Goal: Transaction & Acquisition: Download file/media

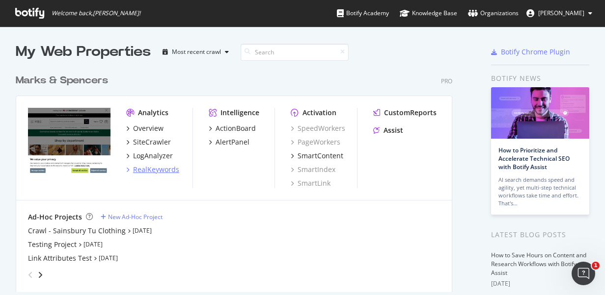
click at [157, 167] on div "RealKeywords" at bounding box center [156, 170] width 46 height 10
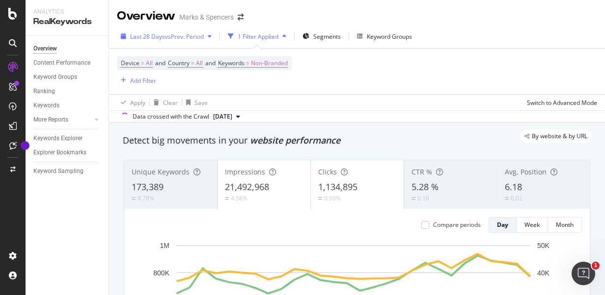
drag, startPoint x: 46, startPoint y: 49, endPoint x: 211, endPoint y: 34, distance: 165.6
click at [46, 49] on div "Overview" at bounding box center [45, 49] width 24 height 10
click at [211, 34] on icon "button" at bounding box center [210, 36] width 4 height 6
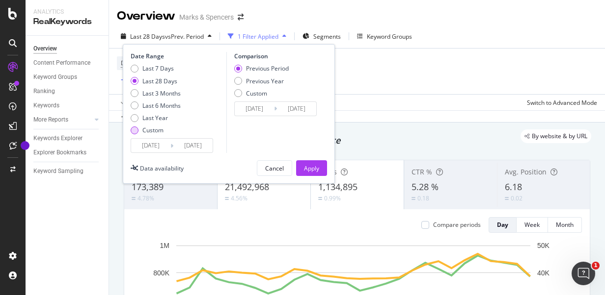
click at [147, 130] on div "Custom" at bounding box center [152, 130] width 21 height 8
click at [159, 142] on input "2025/08/08" at bounding box center [150, 146] width 39 height 14
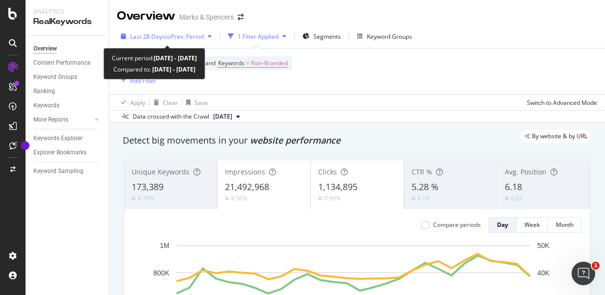
click at [159, 34] on span "Last 28 Days" at bounding box center [147, 36] width 35 height 8
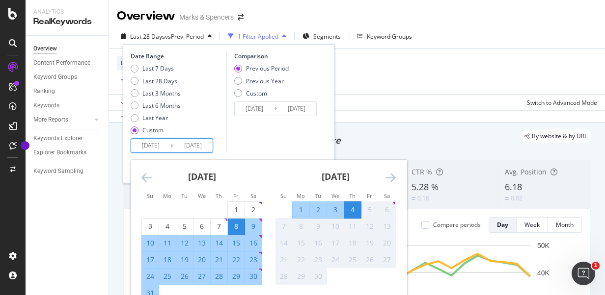
click at [191, 142] on input "[DATE]" at bounding box center [192, 146] width 39 height 14
click at [204, 279] on div "27" at bounding box center [201, 277] width 17 height 10
type input "[DATE]"
type input "2025/07/19"
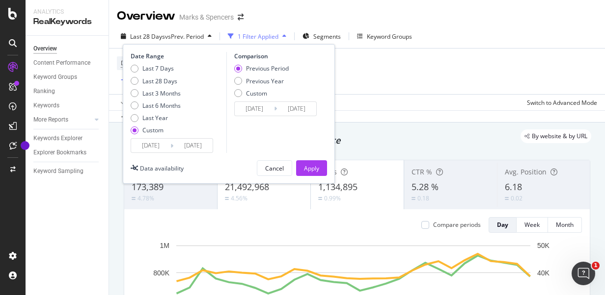
click at [204, 166] on div "Data availability Cancel Apply" at bounding box center [229, 168] width 196 height 16
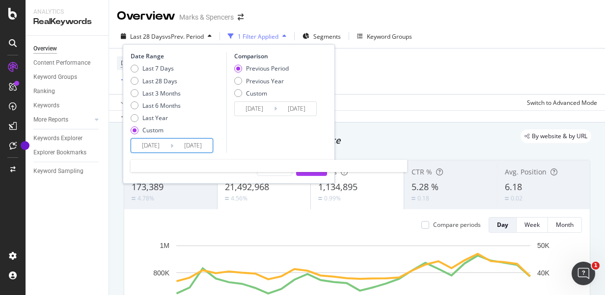
click at [195, 151] on input "[DATE]" at bounding box center [192, 146] width 39 height 14
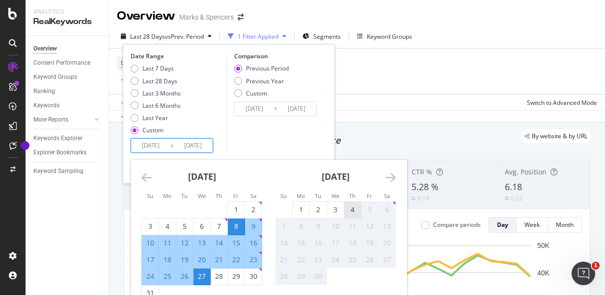
click at [353, 212] on div "4" at bounding box center [352, 210] width 17 height 10
type input "[DATE]"
type input "2025/07/11"
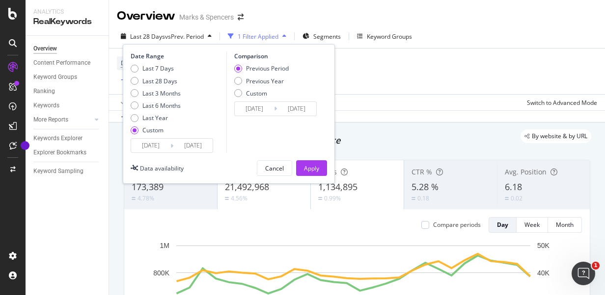
click at [171, 147] on icon at bounding box center [171, 145] width 3 height 9
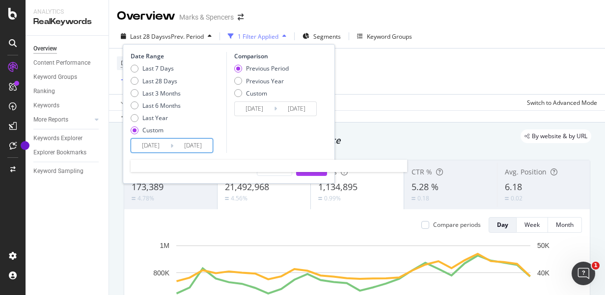
click at [166, 146] on input "2025/08/08" at bounding box center [150, 146] width 39 height 14
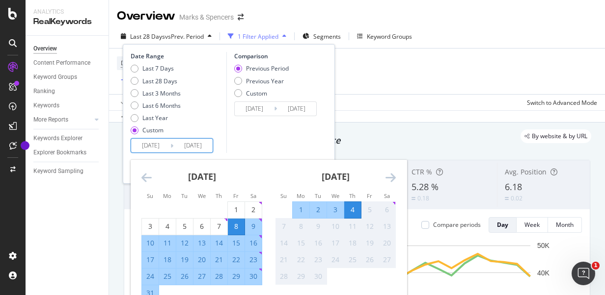
click at [205, 279] on div "27" at bounding box center [201, 277] width 17 height 10
type input "[DATE]"
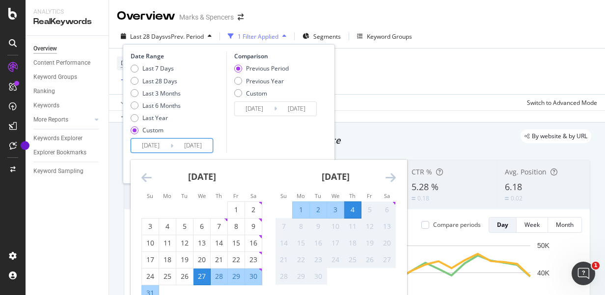
click at [352, 212] on div "4" at bounding box center [352, 210] width 17 height 10
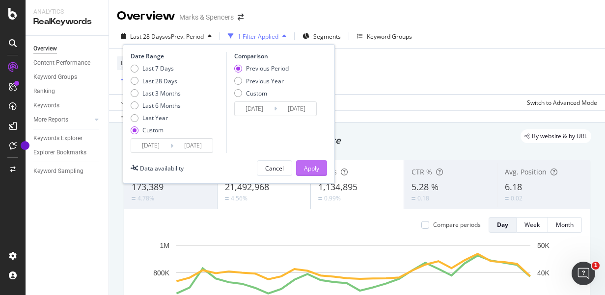
click at [313, 169] on div "Apply" at bounding box center [311, 168] width 15 height 8
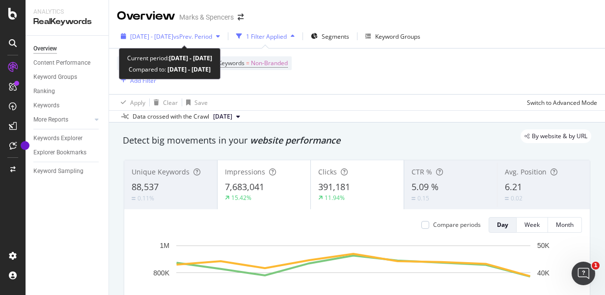
click at [220, 35] on icon "button" at bounding box center [218, 36] width 4 height 6
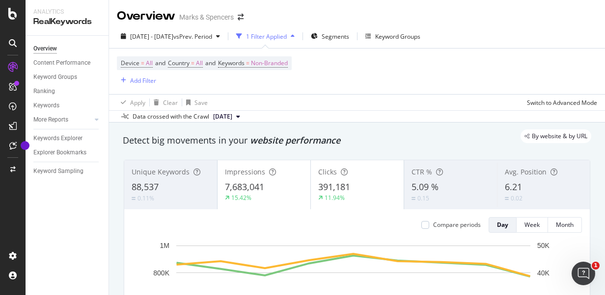
click at [379, 98] on div "Apply Clear Save Switch to Advanced Mode" at bounding box center [357, 102] width 496 height 16
drag, startPoint x: 155, startPoint y: 158, endPoint x: 141, endPoint y: 158, distance: 13.8
click at [141, 158] on div "Unique Keywords 88,537 0.11% Impressions 7,683,041 15.42% Clicks 391,181 11.94%…" at bounding box center [357, 299] width 478 height 294
drag, startPoint x: 141, startPoint y: 158, endPoint x: 259, endPoint y: 81, distance: 140.5
click at [259, 81] on div "Device = All and Country = All and Keywords = Non-Branded Add Filter" at bounding box center [204, 71] width 175 height 30
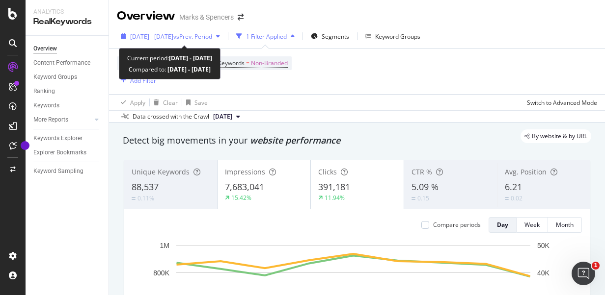
click at [224, 37] on div "button" at bounding box center [218, 36] width 12 height 6
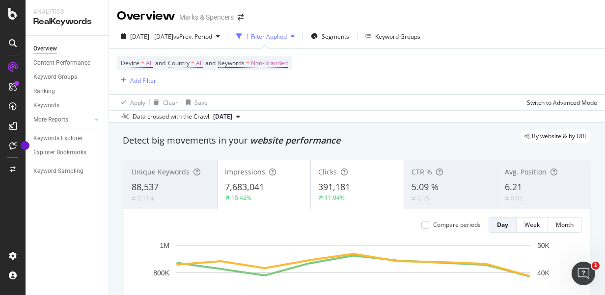
click at [389, 63] on div "Device = All and Country = All and Keywords = Non-Branded Add Filter" at bounding box center [357, 72] width 480 height 46
click at [597, 30] on div "Overview Marks & Spencers 2025 Aug. 27th - Sep. 4th vs Prev. Period 1 Filter Ap…" at bounding box center [357, 147] width 496 height 295
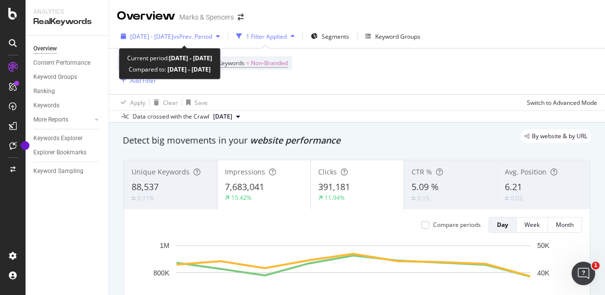
click at [224, 38] on div "button" at bounding box center [218, 36] width 12 height 6
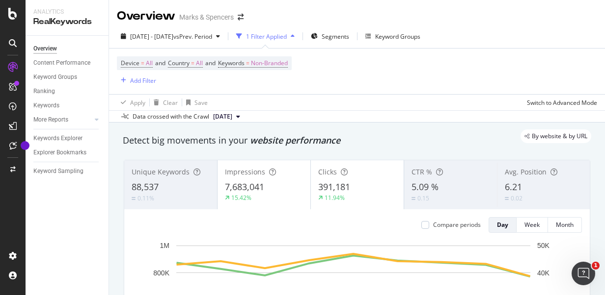
click at [396, 84] on div "Device = All and Country = All and Keywords = Non-Branded Add Filter" at bounding box center [357, 72] width 480 height 46
click at [420, 36] on div "Keyword Groups" at bounding box center [397, 36] width 45 height 8
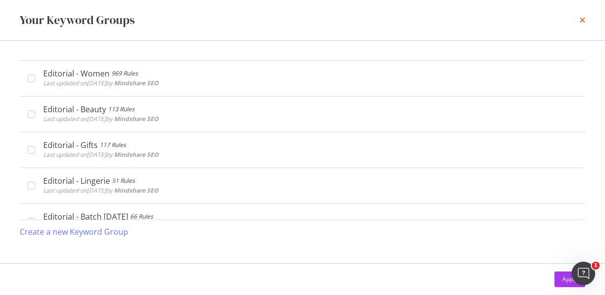
click at [581, 19] on icon "times" at bounding box center [582, 20] width 6 height 8
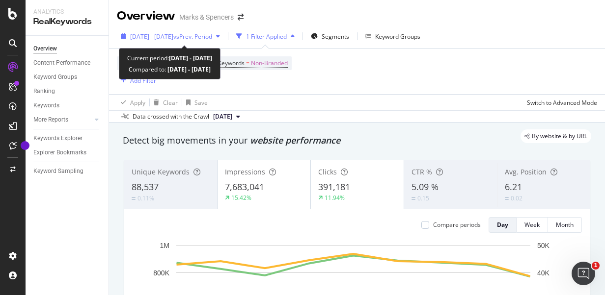
click at [212, 35] on span "vs Prev. Period" at bounding box center [192, 36] width 39 height 8
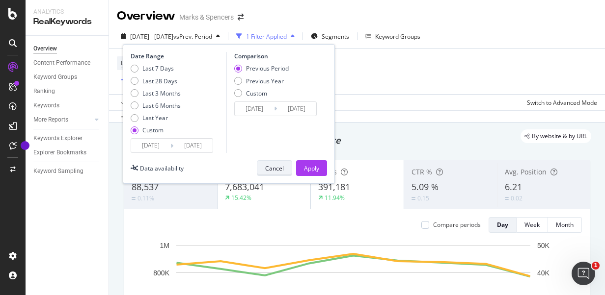
click at [273, 169] on div "Cancel" at bounding box center [274, 168] width 19 height 8
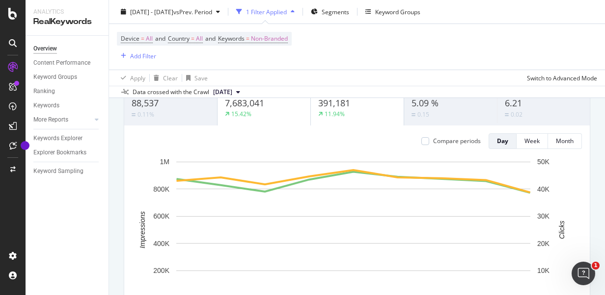
scroll to position [27, 0]
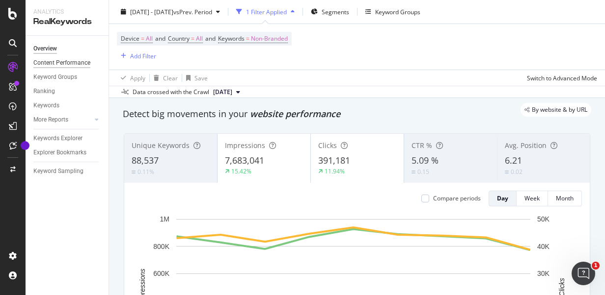
click at [63, 65] on div "Content Performance" at bounding box center [61, 63] width 57 height 10
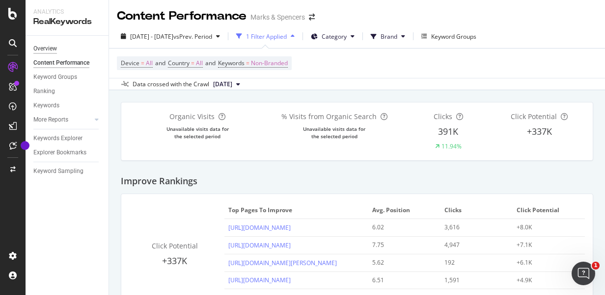
click at [52, 51] on div "Overview" at bounding box center [45, 49] width 24 height 10
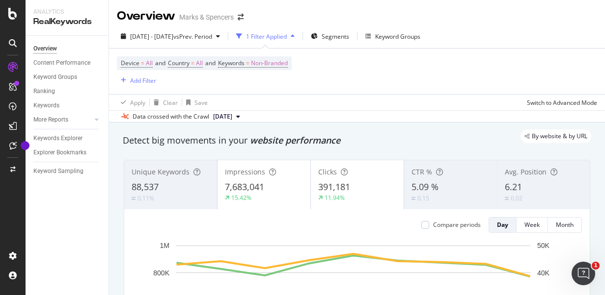
click at [468, 21] on div "Overview Marks & Spencers" at bounding box center [357, 12] width 496 height 25
click at [287, 40] on div "1 Filter Applied" at bounding box center [266, 36] width 41 height 8
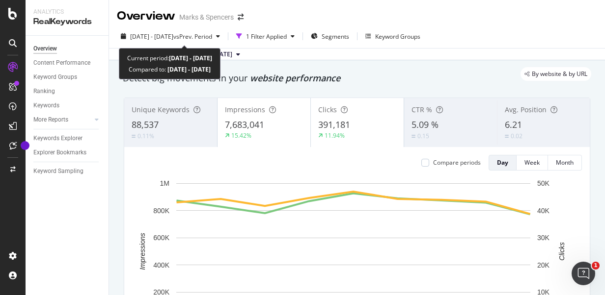
drag, startPoint x: 172, startPoint y: 30, endPoint x: 354, endPoint y: 10, distance: 183.7
click at [354, 10] on div "Overview Marks & Spencers" at bounding box center [357, 12] width 496 height 25
click at [220, 35] on icon "button" at bounding box center [218, 36] width 4 height 6
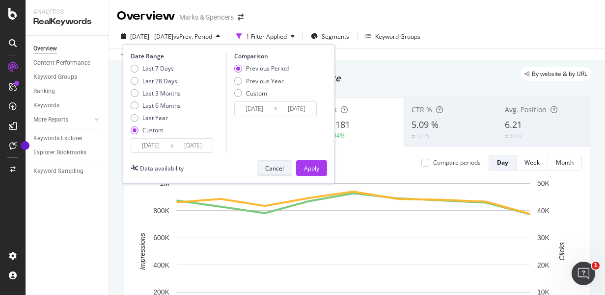
click at [277, 170] on div "Cancel" at bounding box center [274, 168] width 19 height 8
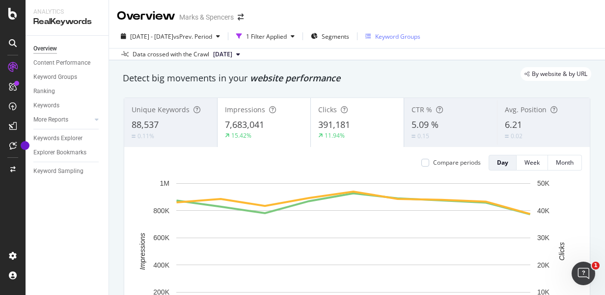
click at [403, 34] on div "Keyword Groups" at bounding box center [397, 36] width 45 height 8
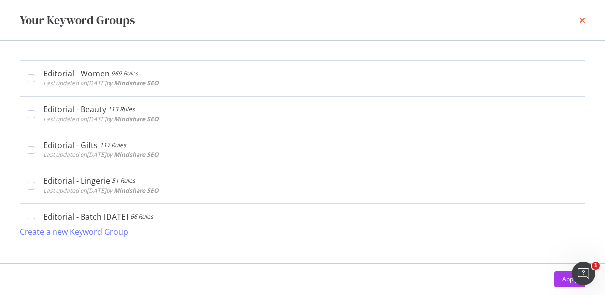
click at [579, 21] on icon "times" at bounding box center [582, 20] width 6 height 8
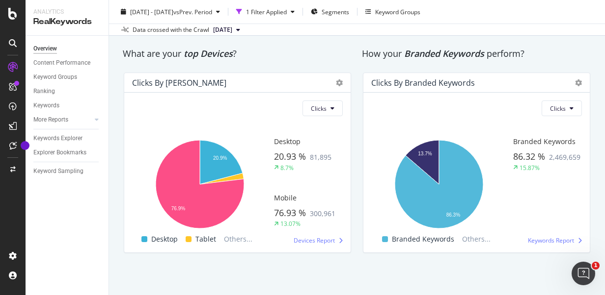
scroll to position [1644, 0]
click at [65, 138] on div "Keywords Explorer" at bounding box center [57, 138] width 49 height 10
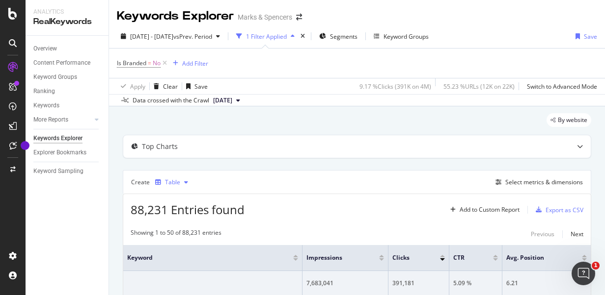
click at [184, 180] on icon "button" at bounding box center [186, 183] width 4 height 6
click at [564, 207] on div "Export as CSV" at bounding box center [564, 210] width 38 height 8
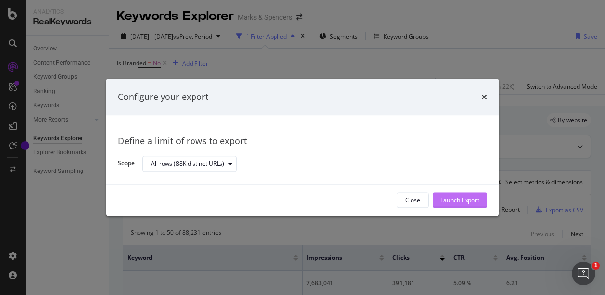
click at [448, 202] on div "Launch Export" at bounding box center [459, 200] width 39 height 8
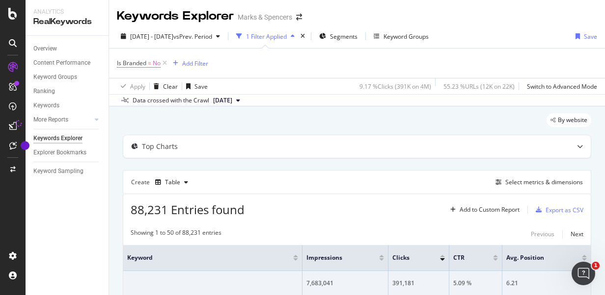
click at [505, 6] on div "Keywords Explorer Marks & Spencers" at bounding box center [357, 12] width 496 height 25
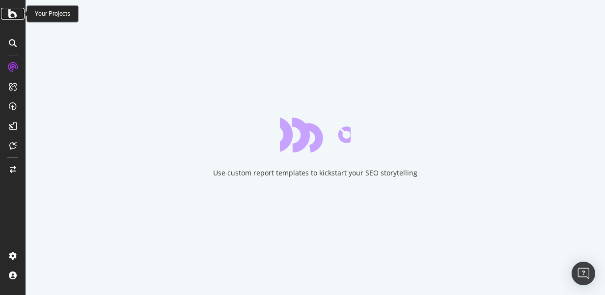
click at [15, 11] on icon at bounding box center [12, 14] width 9 height 12
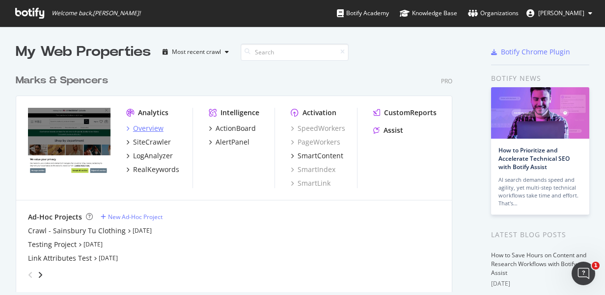
click at [142, 128] on div "Overview" at bounding box center [148, 129] width 30 height 10
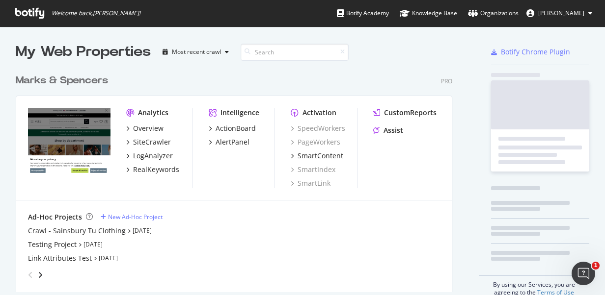
scroll to position [288, 589]
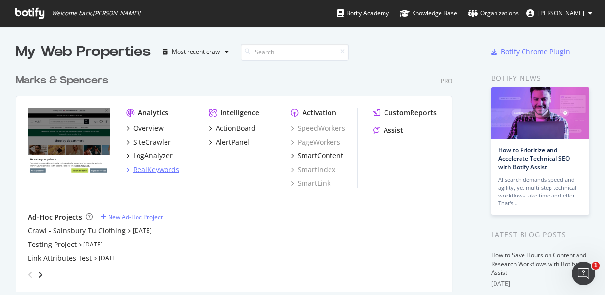
click at [154, 165] on div "RealKeywords" at bounding box center [156, 170] width 46 height 10
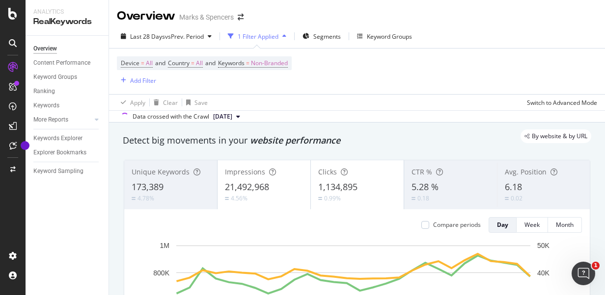
click at [244, 116] on button "[DATE]" at bounding box center [226, 117] width 35 height 12
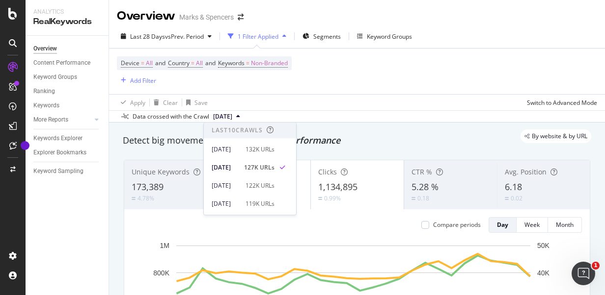
click at [232, 117] on span "[DATE]" at bounding box center [222, 116] width 19 height 9
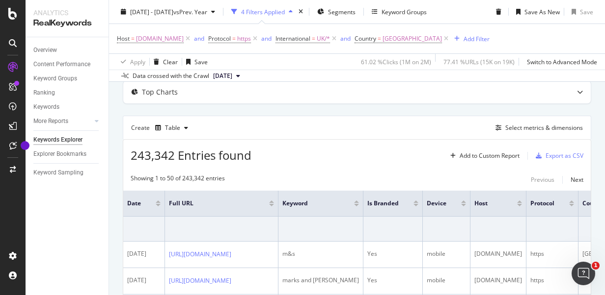
scroll to position [80, 0]
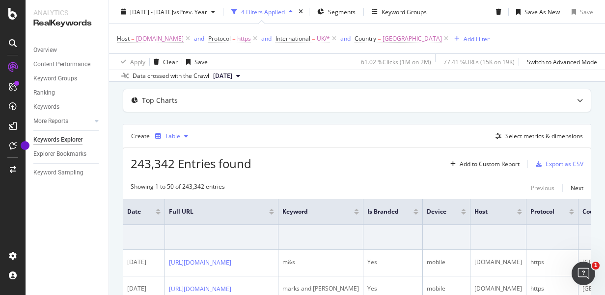
click at [185, 135] on icon "button" at bounding box center [186, 136] width 4 height 6
click at [555, 163] on div "Export as CSV" at bounding box center [564, 164] width 38 height 8
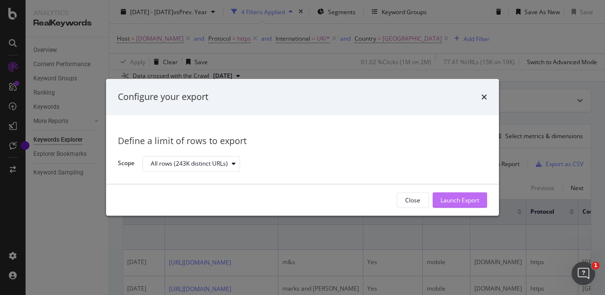
click at [444, 201] on div "Launch Export" at bounding box center [459, 200] width 39 height 8
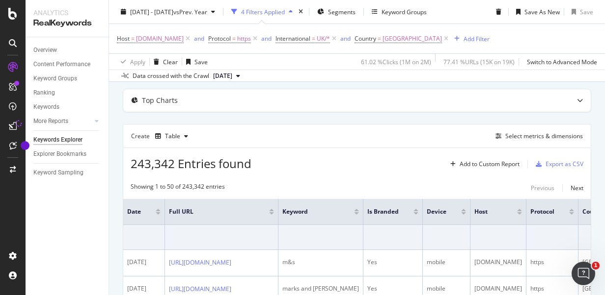
click at [550, 38] on div "Host = www.marksandspencer.com and Protocol = https and International = UK/* an…" at bounding box center [357, 38] width 480 height 29
click at [556, 168] on div "Export as CSV" at bounding box center [557, 164] width 52 height 15
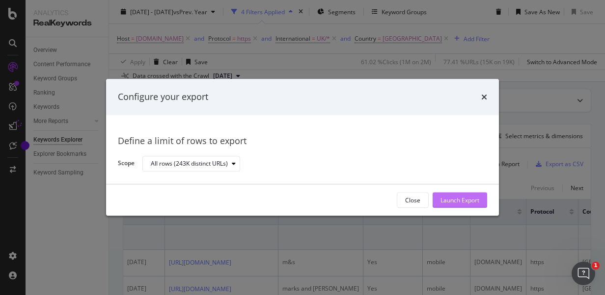
click at [444, 205] on div "Launch Export" at bounding box center [459, 200] width 39 height 15
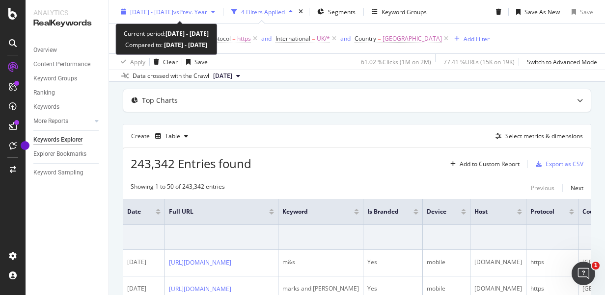
click at [214, 19] on div "[DATE] - [DATE] vs Prev. Year" at bounding box center [168, 11] width 102 height 15
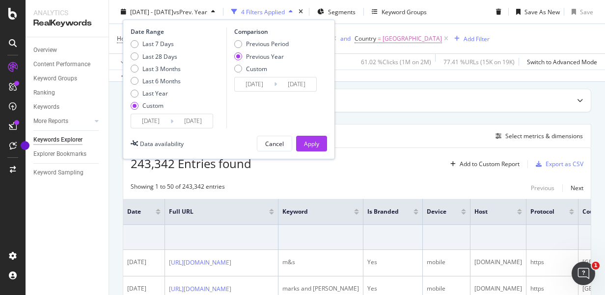
click at [177, 119] on input "[DATE]" at bounding box center [192, 121] width 39 height 14
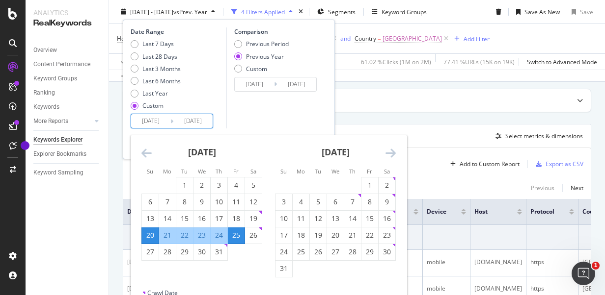
click at [159, 115] on input "[DATE]" at bounding box center [150, 121] width 39 height 14
click at [333, 249] on div "27" at bounding box center [335, 252] width 17 height 10
type input "[DATE]"
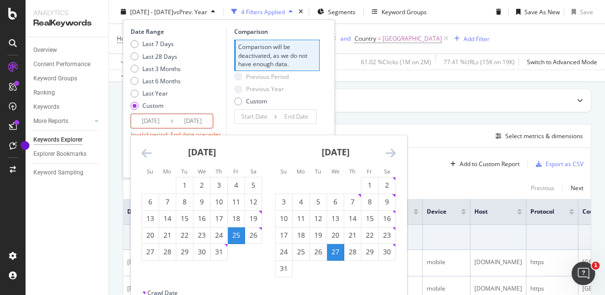
click at [390, 156] on icon "Move forward to switch to the next month." at bounding box center [390, 153] width 10 height 12
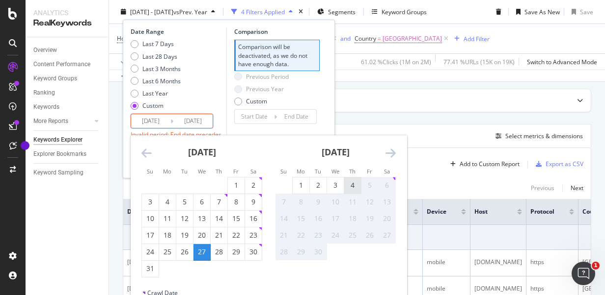
click at [350, 184] on div "4" at bounding box center [352, 186] width 17 height 10
type input "[DATE]"
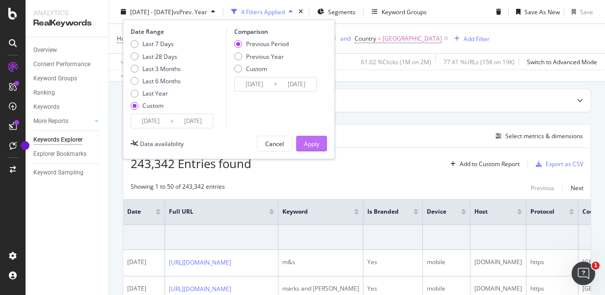
click at [308, 142] on div "Apply" at bounding box center [311, 143] width 15 height 8
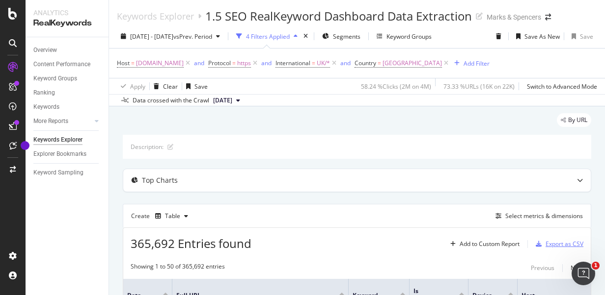
click at [545, 240] on div "Export as CSV" at bounding box center [564, 244] width 38 height 8
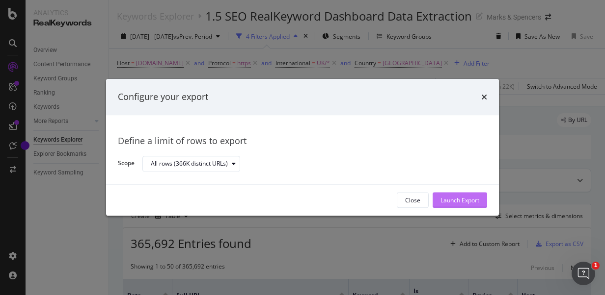
click at [457, 202] on div "Launch Export" at bounding box center [459, 200] width 39 height 8
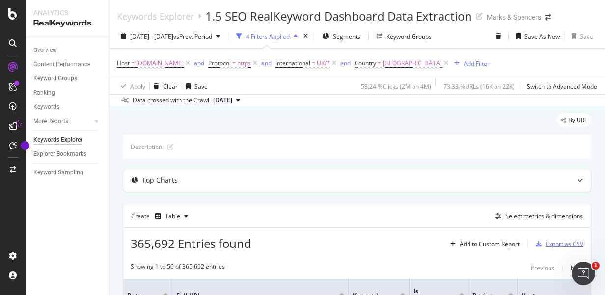
click at [549, 244] on div "Export as CSV" at bounding box center [564, 244] width 38 height 8
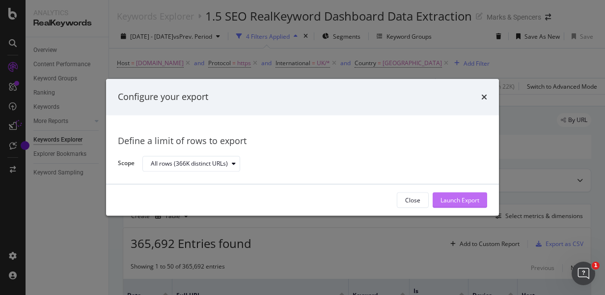
click at [454, 205] on div "Launch Export" at bounding box center [459, 200] width 39 height 15
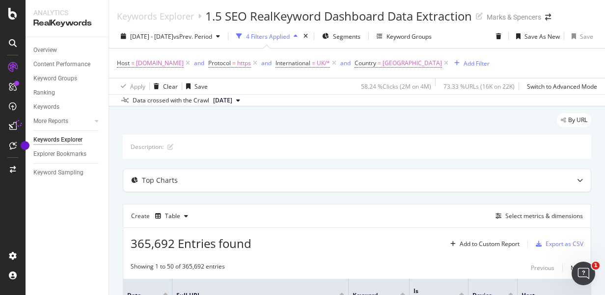
click at [571, 13] on div "Keywords Explorer 1.5 SEO RealKeyword Dashboard Data Extraction Marks & Spencers" at bounding box center [357, 12] width 496 height 25
click at [570, 8] on div "Keywords Explorer 1.5 SEO RealKeyword Dashboard Data Extraction Marks & Spencers" at bounding box center [357, 12] width 496 height 25
click at [549, 242] on div "Export as CSV" at bounding box center [564, 244] width 38 height 8
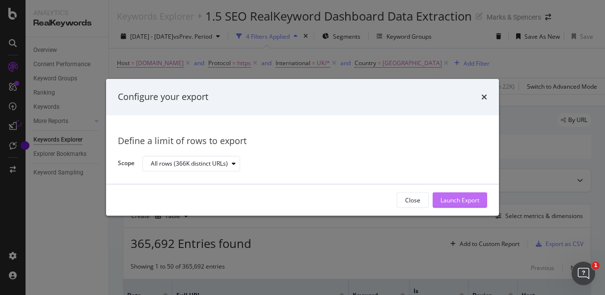
click at [436, 196] on button "Launch Export" at bounding box center [459, 201] width 54 height 16
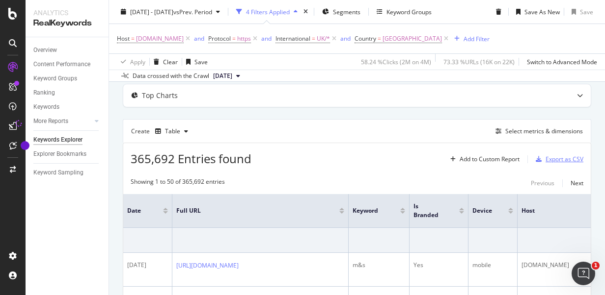
scroll to position [90, 0]
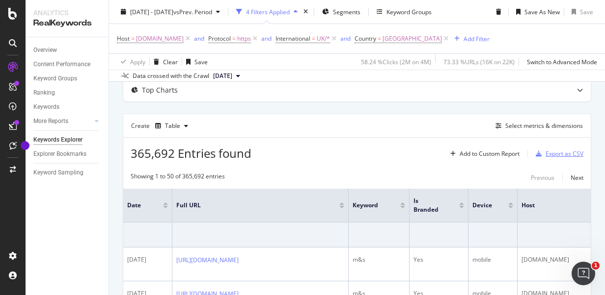
click at [550, 154] on div "Export as CSV" at bounding box center [564, 154] width 38 height 8
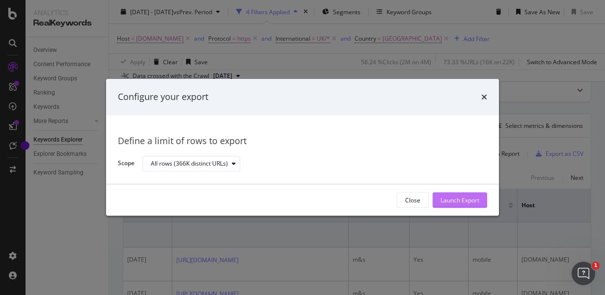
click at [445, 200] on div "Launch Export" at bounding box center [459, 200] width 39 height 8
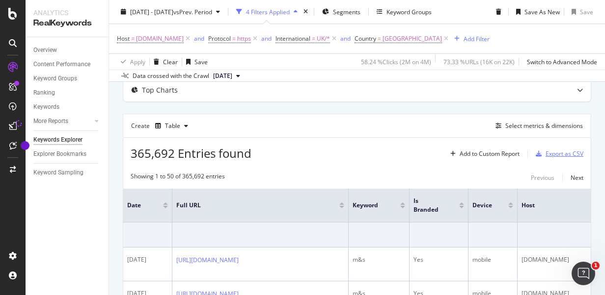
click at [558, 151] on div "Export as CSV" at bounding box center [564, 154] width 38 height 8
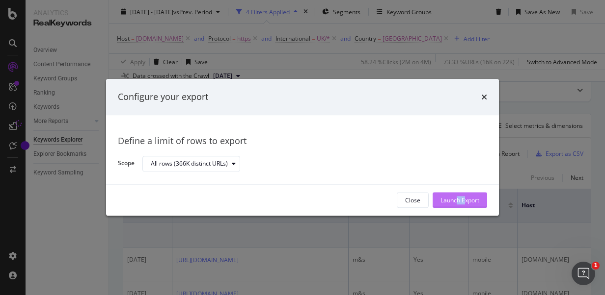
drag, startPoint x: 457, startPoint y: 210, endPoint x: 465, endPoint y: 203, distance: 10.4
click at [465, 203] on div "Close Launch Export" at bounding box center [302, 200] width 393 height 31
click at [465, 203] on div "Launch Export" at bounding box center [459, 200] width 39 height 8
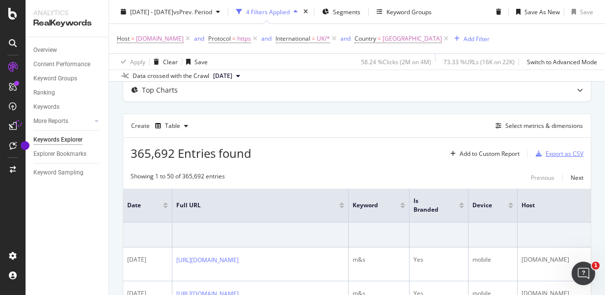
click at [535, 147] on div "Export as CSV" at bounding box center [557, 154] width 52 height 15
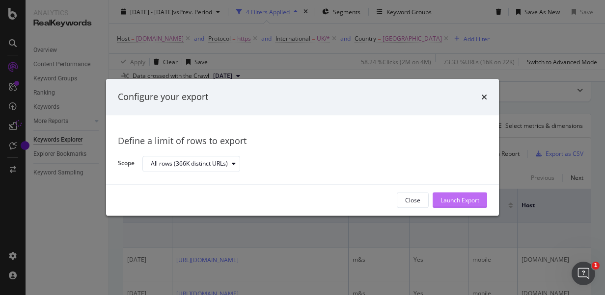
click at [441, 195] on div "Launch Export" at bounding box center [459, 200] width 39 height 15
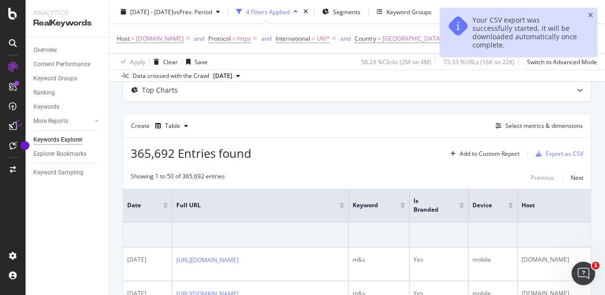
click at [547, 26] on div "Your CSV export was successfully started, it will be downloaded automatically o…" at bounding box center [525, 32] width 107 height 33
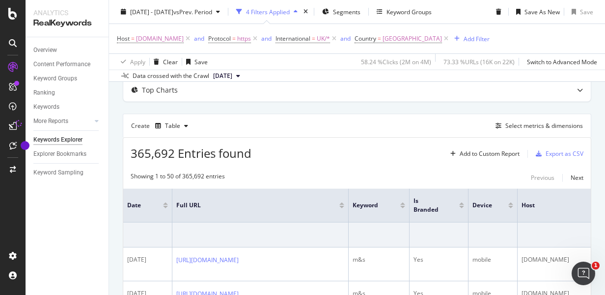
click at [545, 153] on div "Export as CSV" at bounding box center [564, 154] width 38 height 8
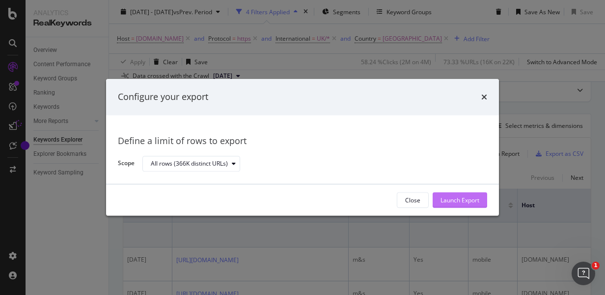
click at [446, 198] on div "Launch Export" at bounding box center [459, 200] width 39 height 8
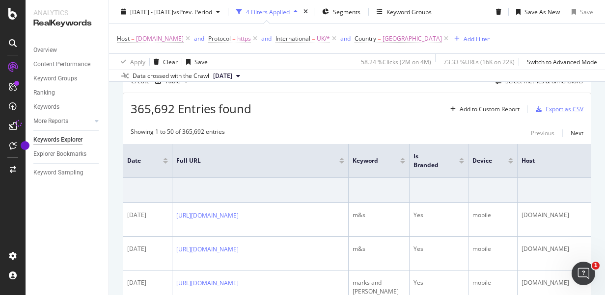
scroll to position [137, 0]
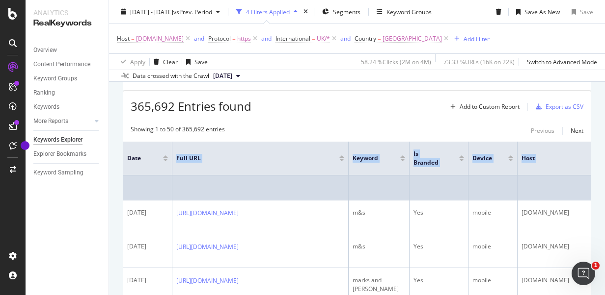
drag, startPoint x: 144, startPoint y: 162, endPoint x: 351, endPoint y: 195, distance: 209.8
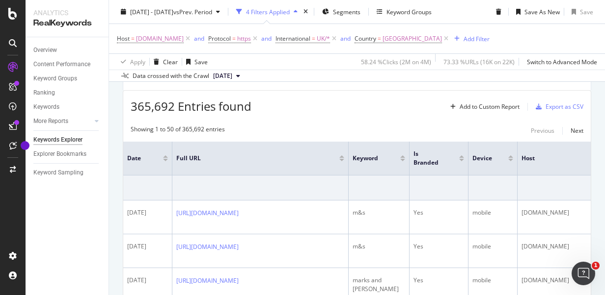
drag, startPoint x: 351, startPoint y: 195, endPoint x: 300, endPoint y: 119, distance: 91.6
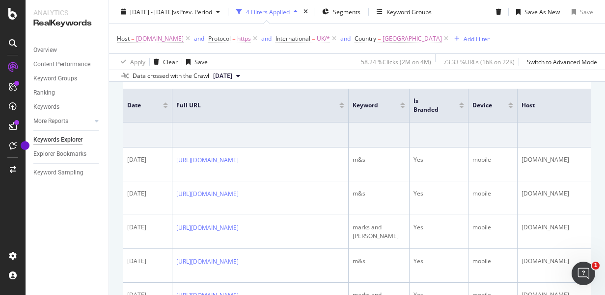
scroll to position [142, 0]
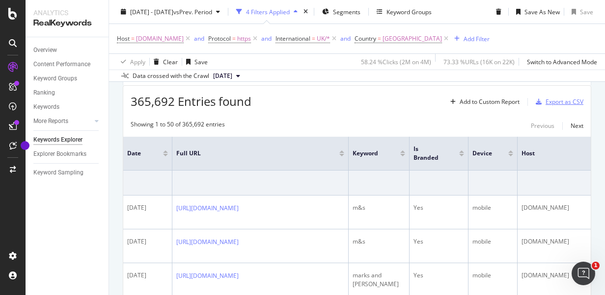
click at [545, 98] on div "Export as CSV" at bounding box center [564, 102] width 38 height 8
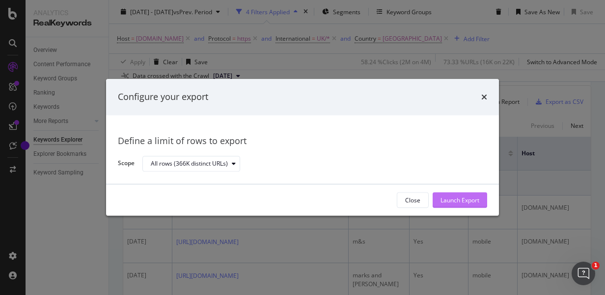
click at [462, 201] on div "Launch Export" at bounding box center [459, 200] width 39 height 8
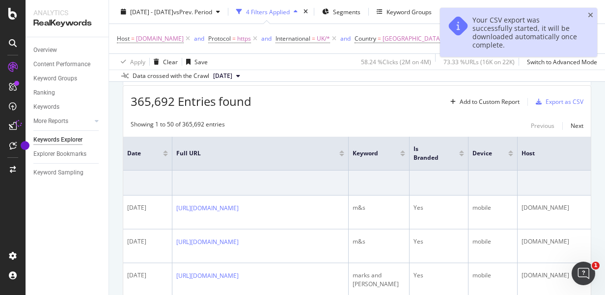
click at [462, 201] on td "Yes" at bounding box center [438, 213] width 59 height 34
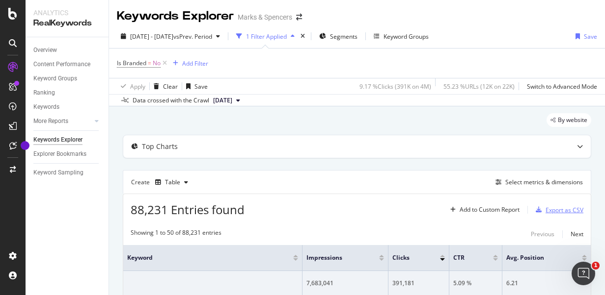
click at [554, 207] on div "Export as CSV" at bounding box center [564, 210] width 38 height 8
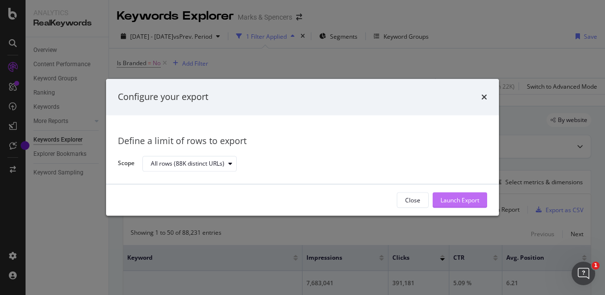
click at [459, 202] on div "Launch Export" at bounding box center [459, 200] width 39 height 8
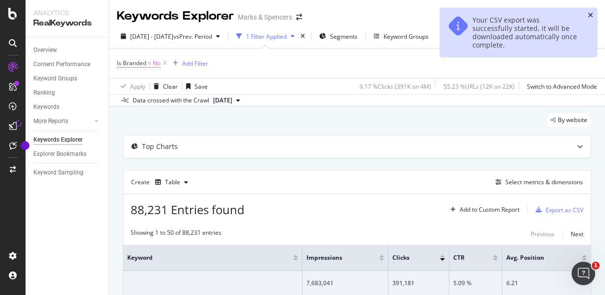
click at [590, 12] on icon "close toast" at bounding box center [589, 15] width 5 height 7
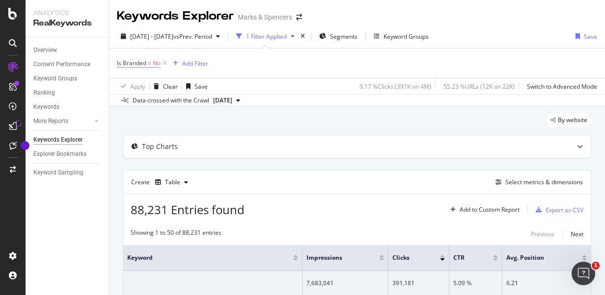
click at [543, 31] on div "2025 Aug. 27th - Sep. 4th vs Prev. Period 1 Filter Applied Segments Keyword Gro…" at bounding box center [357, 38] width 496 height 20
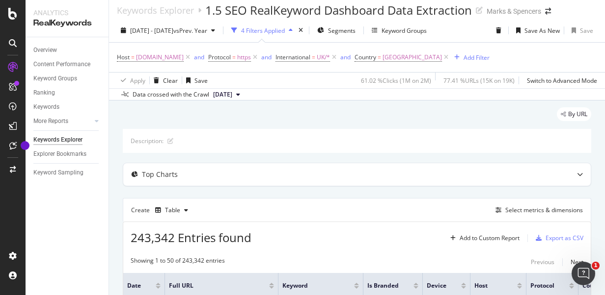
scroll to position [2, 0]
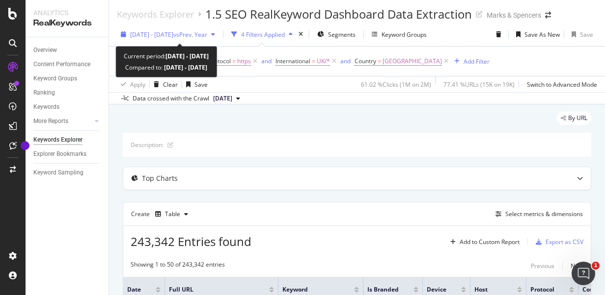
click at [201, 27] on div "[DATE] - [DATE] vs Prev. Year" at bounding box center [168, 34] width 102 height 15
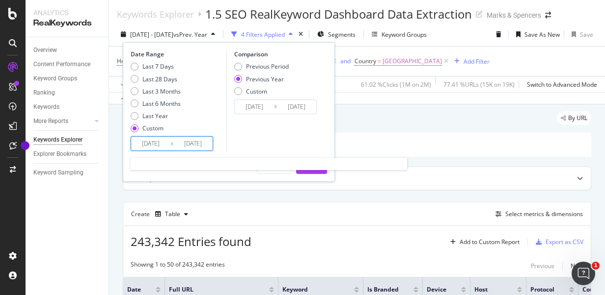
click at [158, 140] on input "[DATE]" at bounding box center [150, 144] width 39 height 14
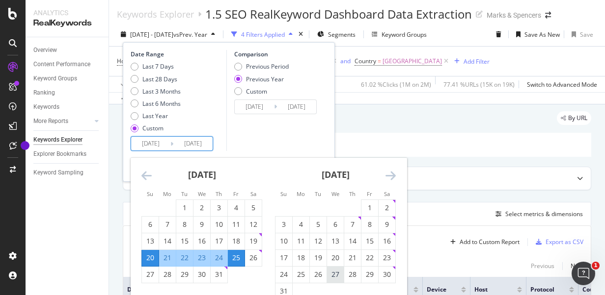
click at [332, 275] on div "27" at bounding box center [335, 275] width 17 height 10
type input "[DATE]"
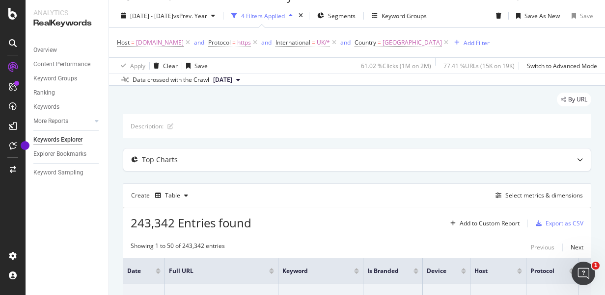
scroll to position [0, 0]
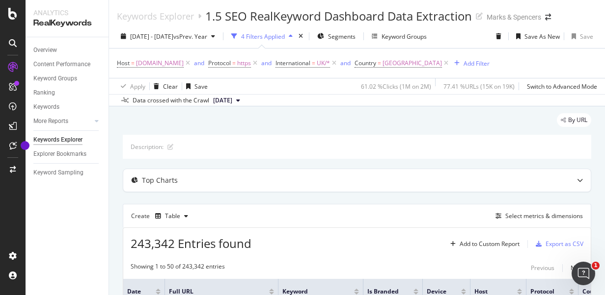
click at [154, 46] on div "[DATE] - [DATE] vs Prev. Year 4 Filters Applied Segments Keyword Groups Save As…" at bounding box center [357, 38] width 496 height 20
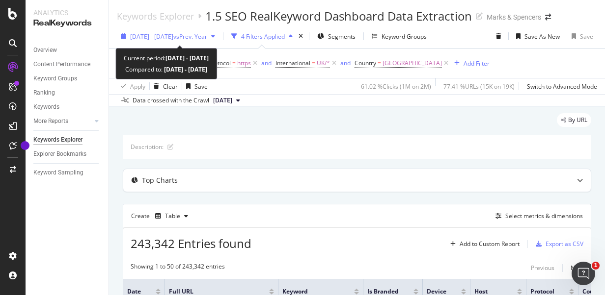
click at [188, 41] on div "[DATE] - [DATE] vs Prev. Year" at bounding box center [168, 36] width 102 height 15
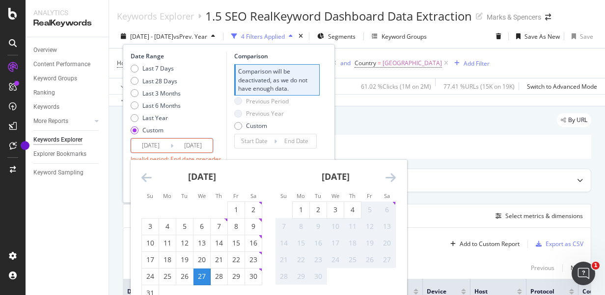
click at [160, 139] on input "[DATE]" at bounding box center [150, 146] width 39 height 14
click at [199, 279] on div "27" at bounding box center [201, 277] width 17 height 10
click at [355, 206] on div "4" at bounding box center [352, 210] width 17 height 10
type input "[DATE]"
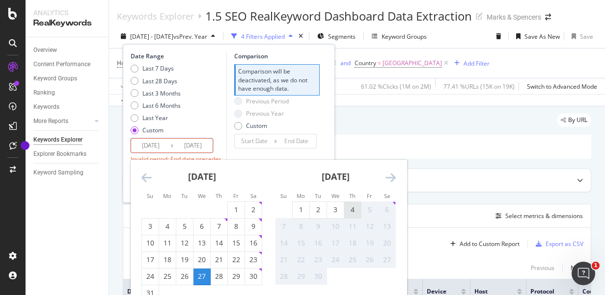
type input "[DATE]"
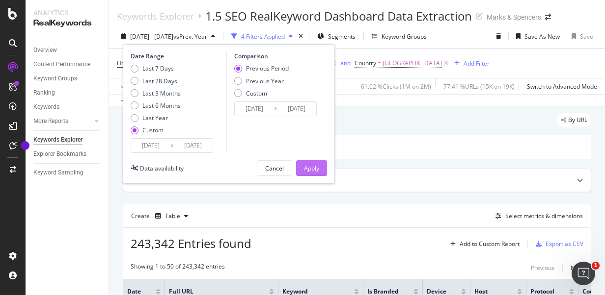
click at [315, 170] on div "Apply" at bounding box center [311, 168] width 15 height 8
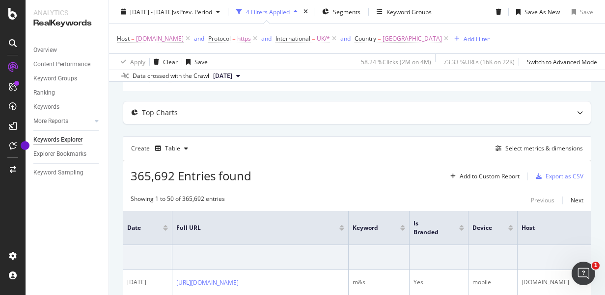
scroll to position [62, 0]
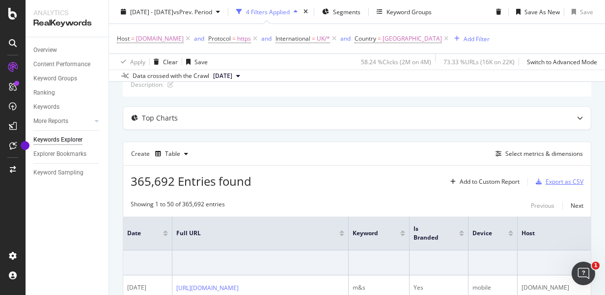
click at [535, 185] on div "Export as CSV" at bounding box center [557, 182] width 52 height 15
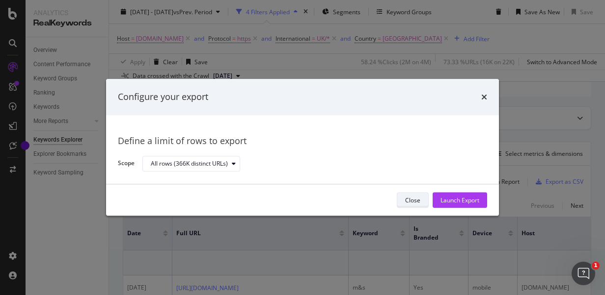
click at [398, 193] on button "Close" at bounding box center [413, 201] width 32 height 16
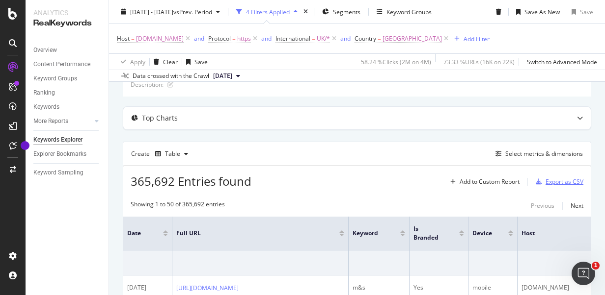
click at [559, 185] on div "Export as CSV" at bounding box center [564, 182] width 38 height 8
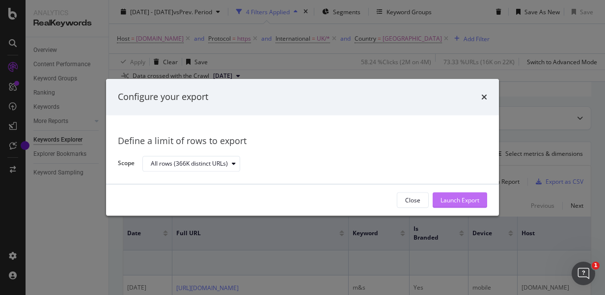
click at [470, 202] on div "Launch Export" at bounding box center [459, 200] width 39 height 8
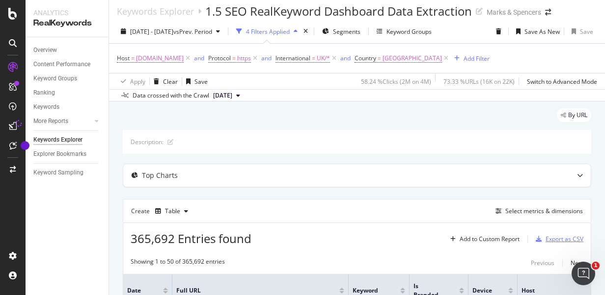
scroll to position [0, 0]
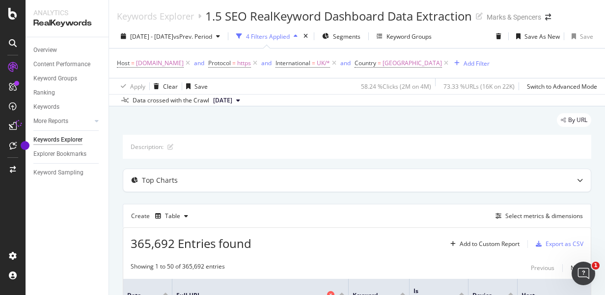
click at [180, 295] on html "Analytics RealKeywords Overview Content Performance Keyword Groups Ranking Keyw…" at bounding box center [302, 147] width 605 height 295
click at [179, 292] on span "Full URL" at bounding box center [250, 296] width 148 height 9
click at [65, 216] on div "Overview Content Performance Keyword Groups Ranking Keywords More Reports Count…" at bounding box center [67, 166] width 83 height 258
